Goal: Task Accomplishment & Management: Use online tool/utility

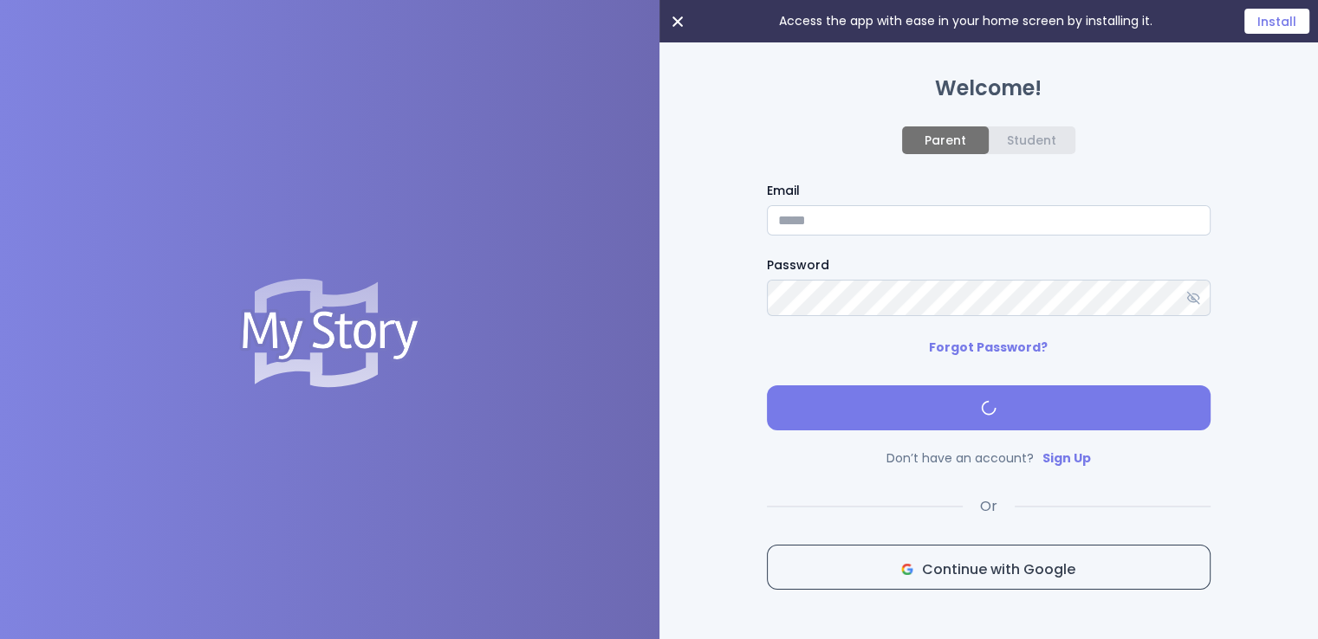
type input "**********"
click at [562, 204] on div "Access the app with ease in your home screen by installing it. Install" at bounding box center [329, 334] width 659 height 668
type input "**********"
click at [1053, 413] on span "submit" at bounding box center [989, 407] width 416 height 17
